Goal: Task Accomplishment & Management: Manage account settings

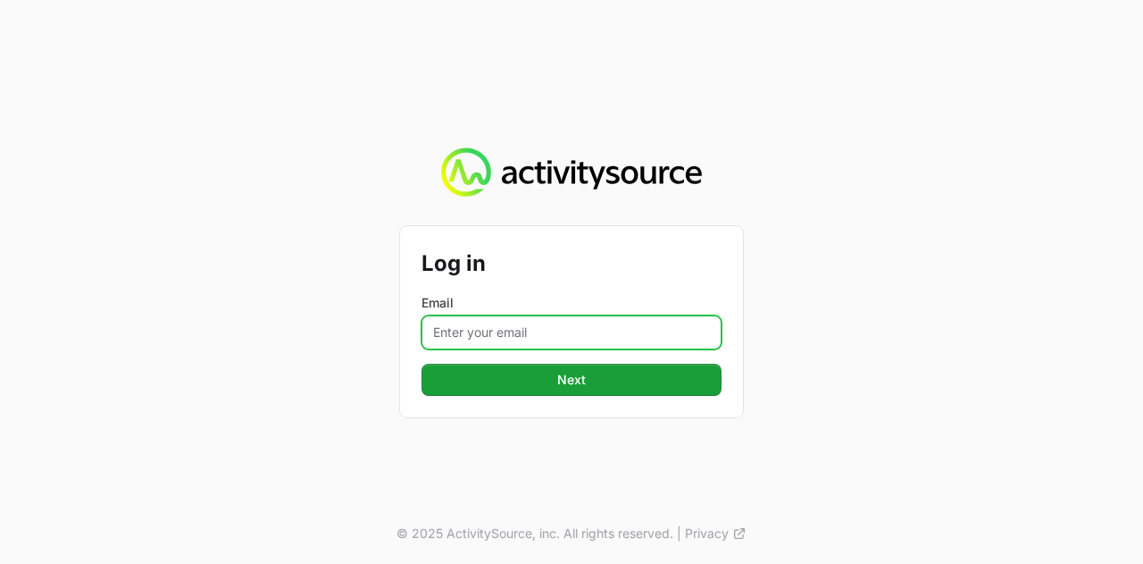
click at [565, 319] on input "Email" at bounding box center [572, 332] width 300 height 34
type input "[PERSON_NAME][EMAIL_ADDRESS][DOMAIN_NAME]"
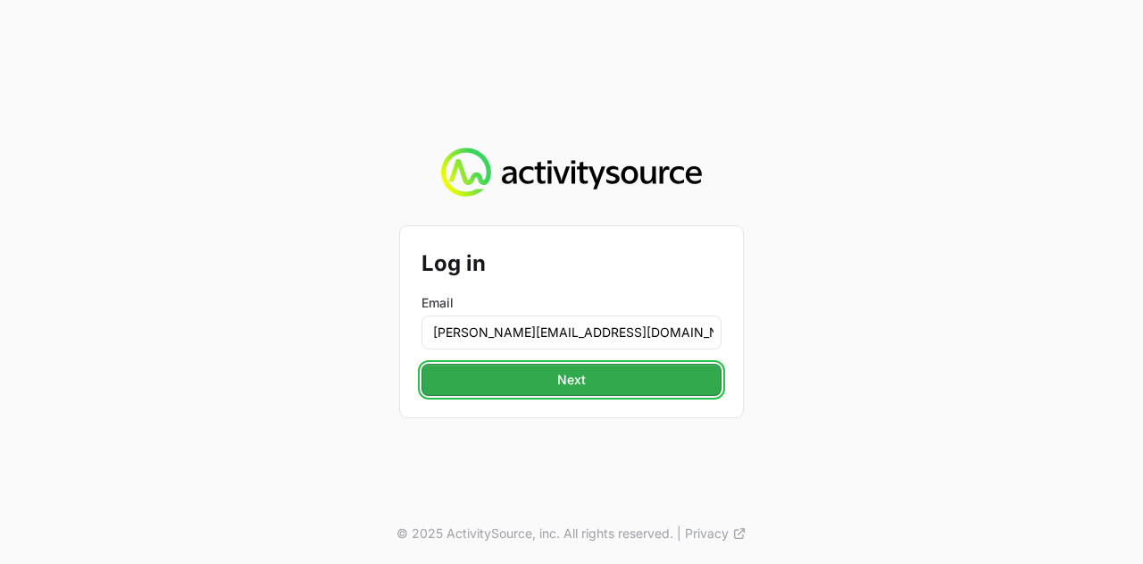
click at [584, 390] on button "Next" at bounding box center [572, 380] width 300 height 32
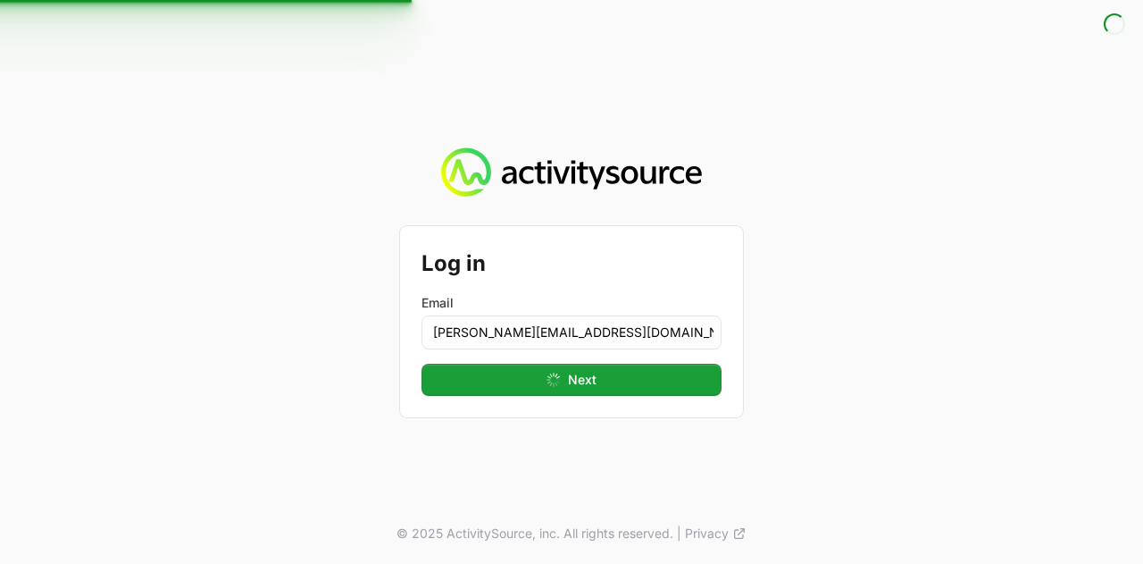
click button "Login"
